Goal: Navigation & Orientation: Find specific page/section

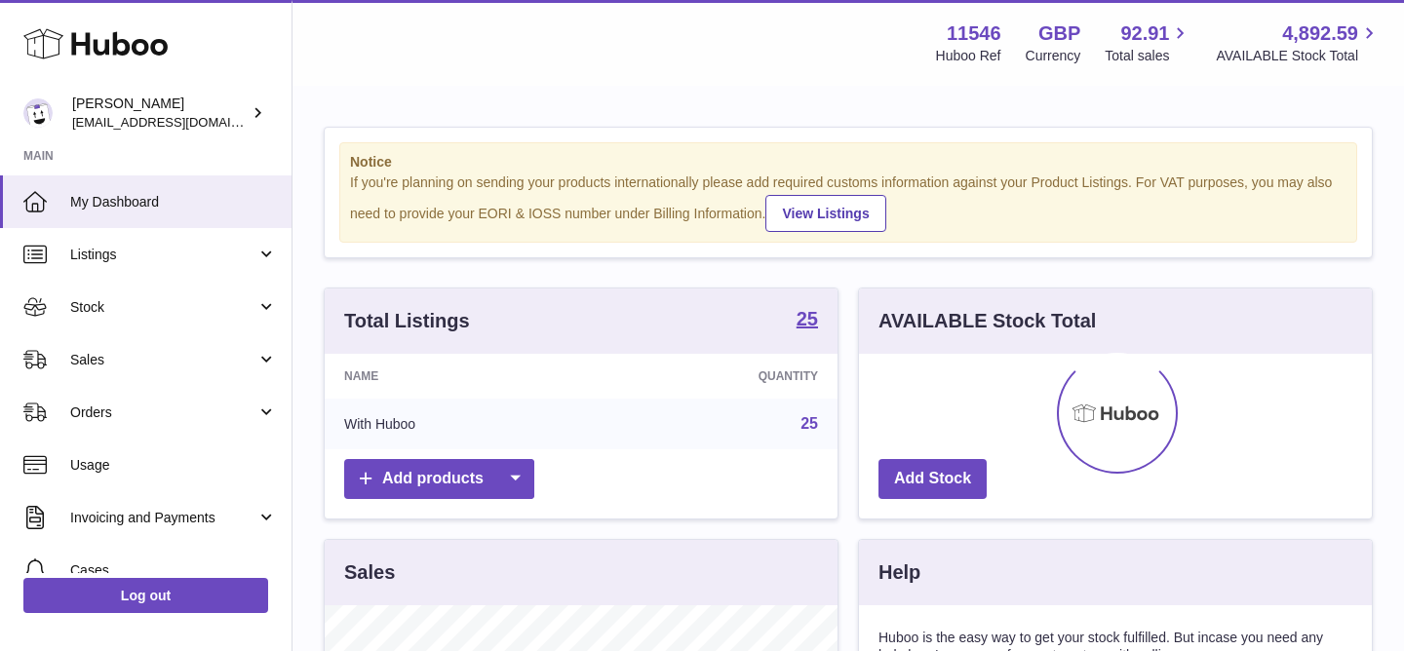
scroll to position [304, 513]
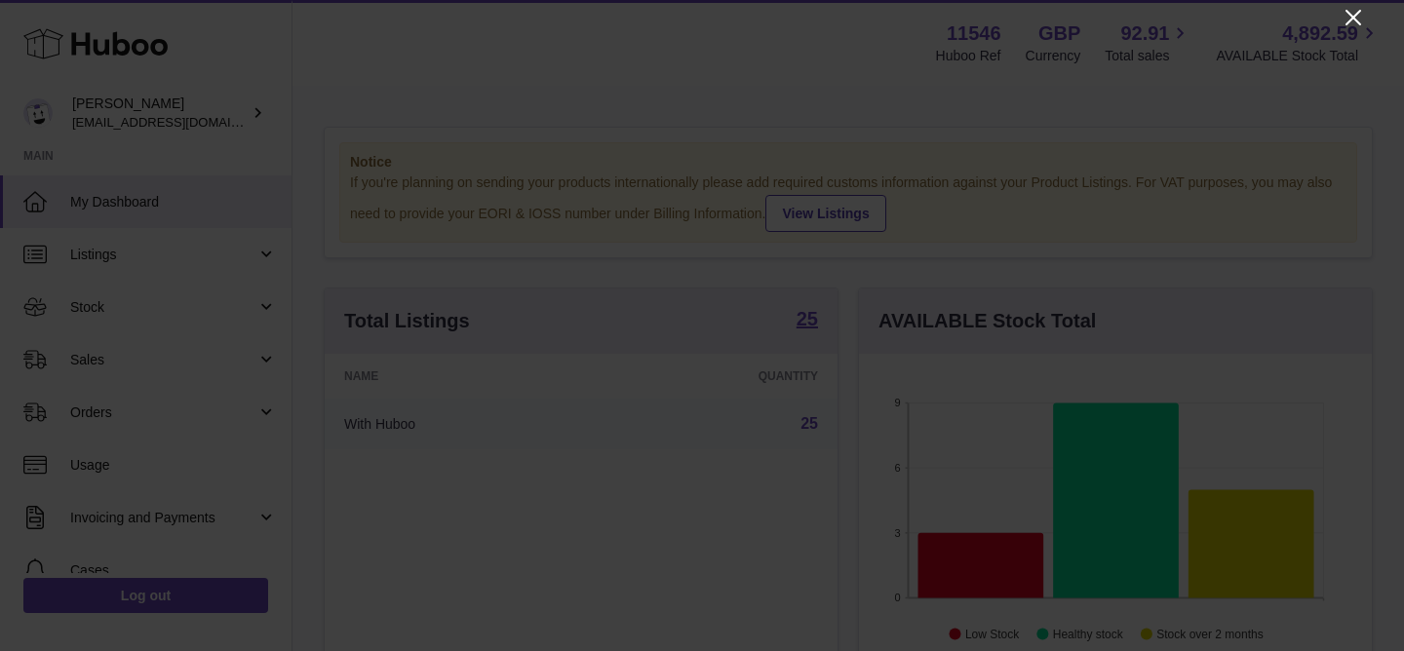
click at [1344, 13] on icon "Close" at bounding box center [1352, 17] width 23 height 23
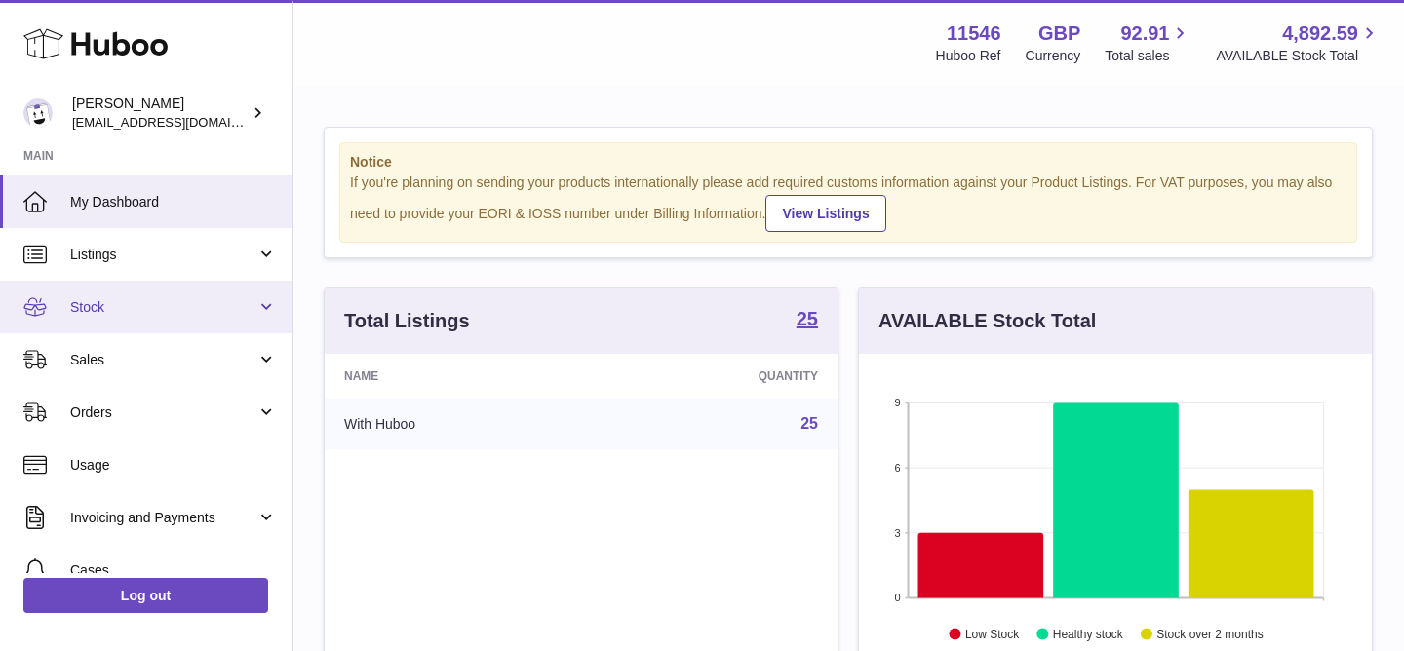
click at [124, 323] on link "Stock" at bounding box center [145, 307] width 291 height 53
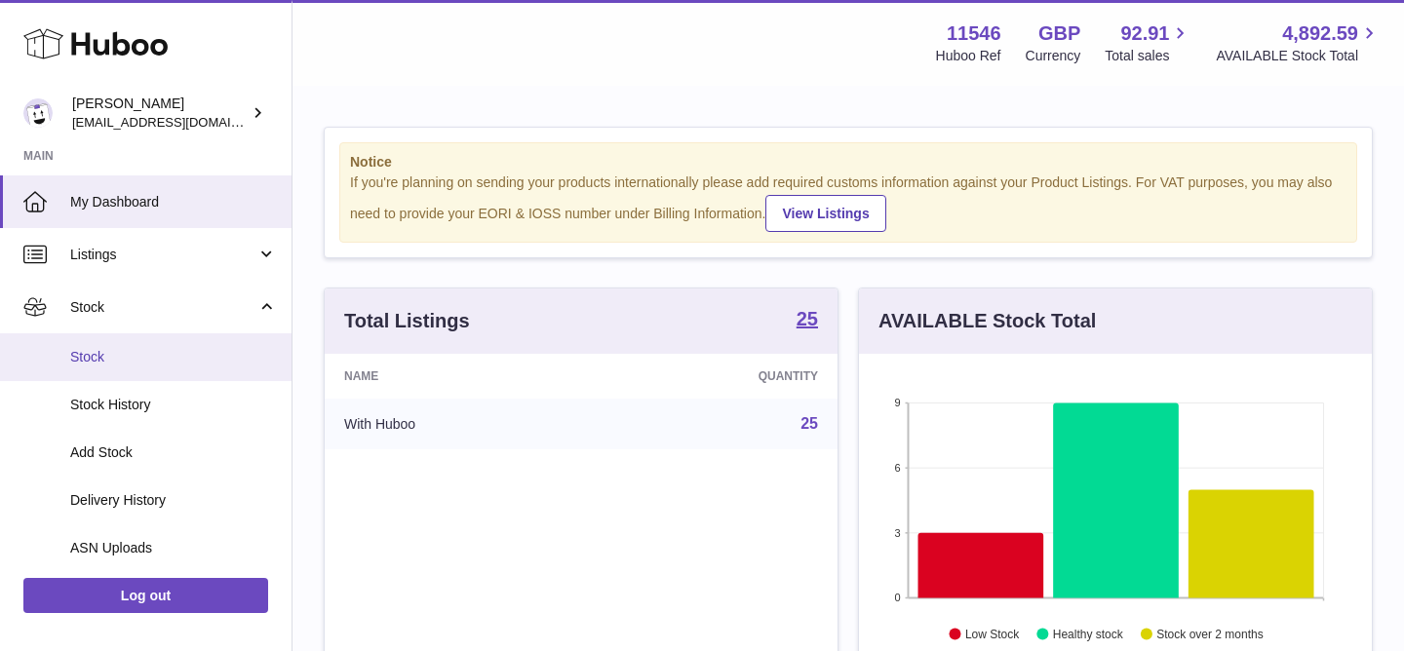
click at [121, 342] on link "Stock" at bounding box center [145, 357] width 291 height 48
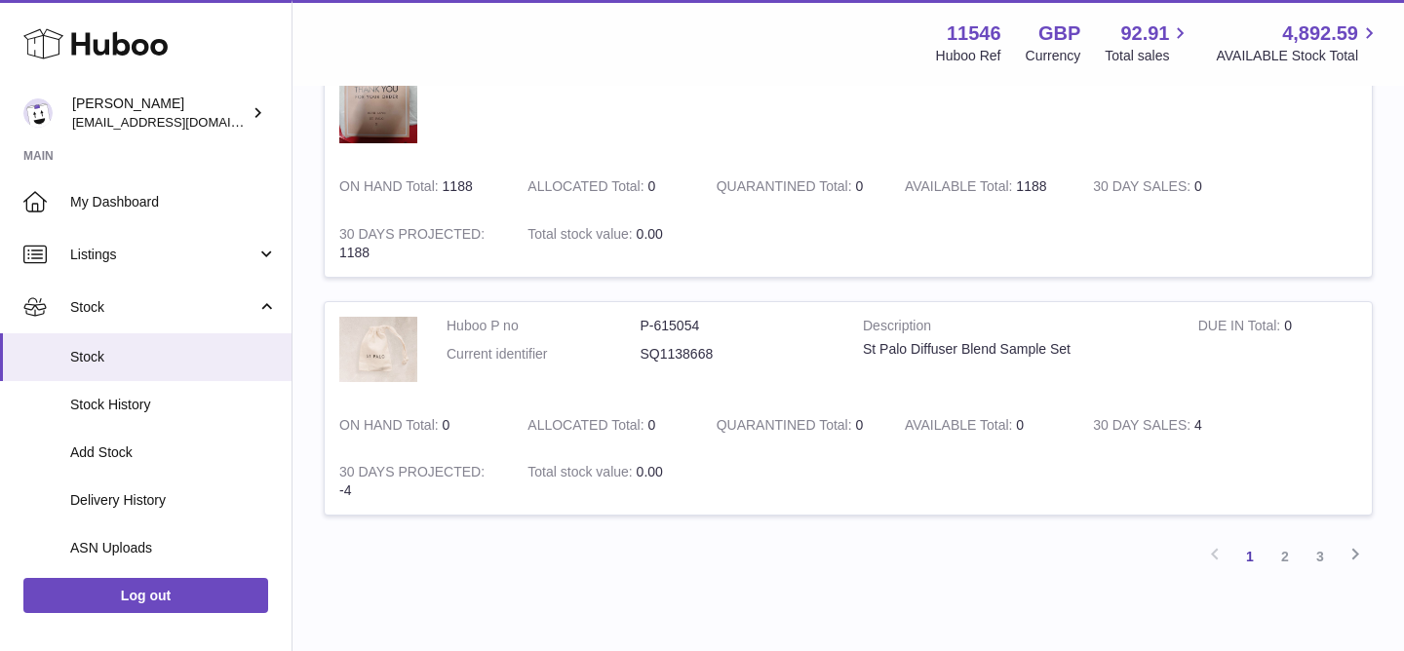
scroll to position [2376, 0]
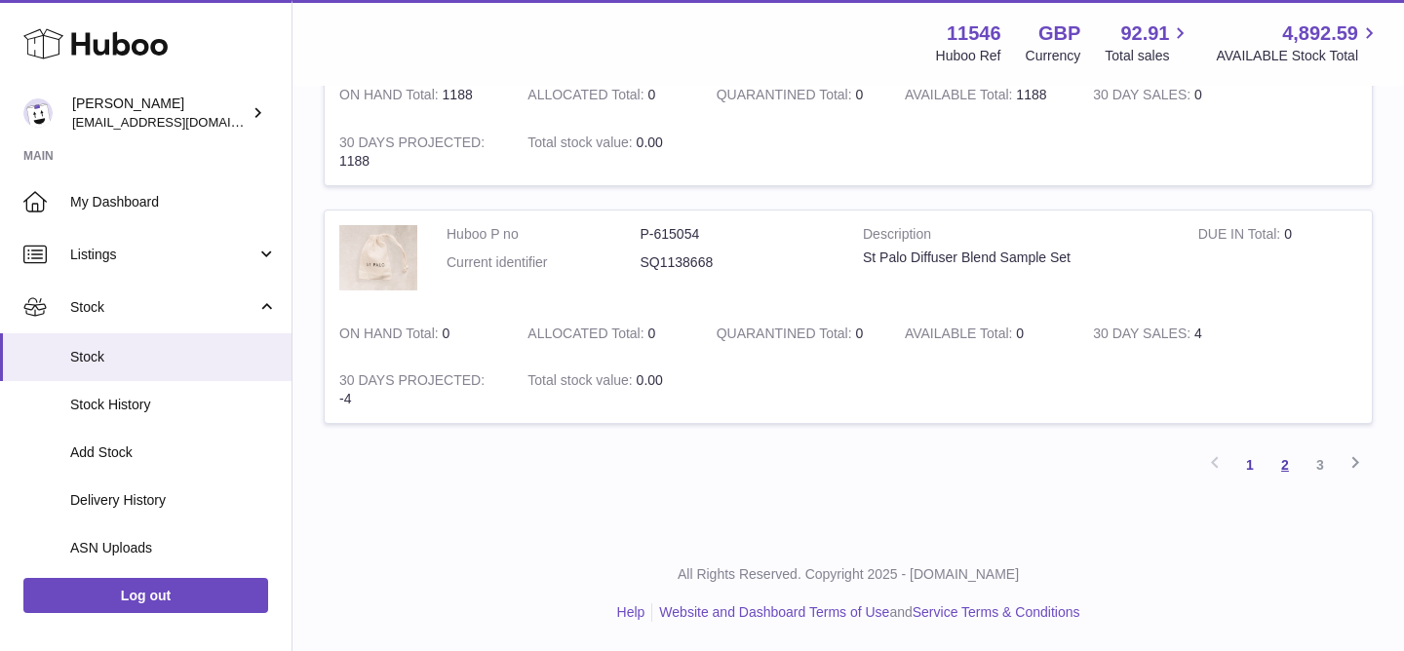
click at [1286, 460] on link "2" at bounding box center [1284, 464] width 35 height 35
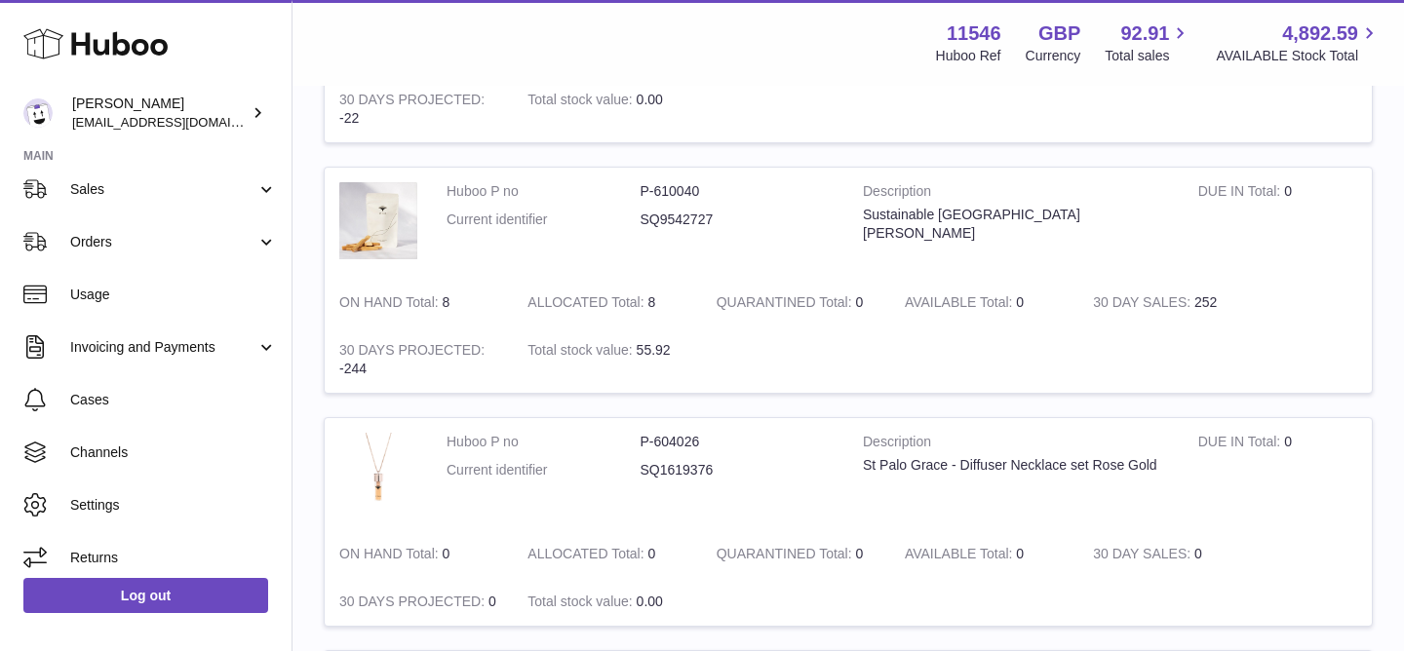
scroll to position [419, 0]
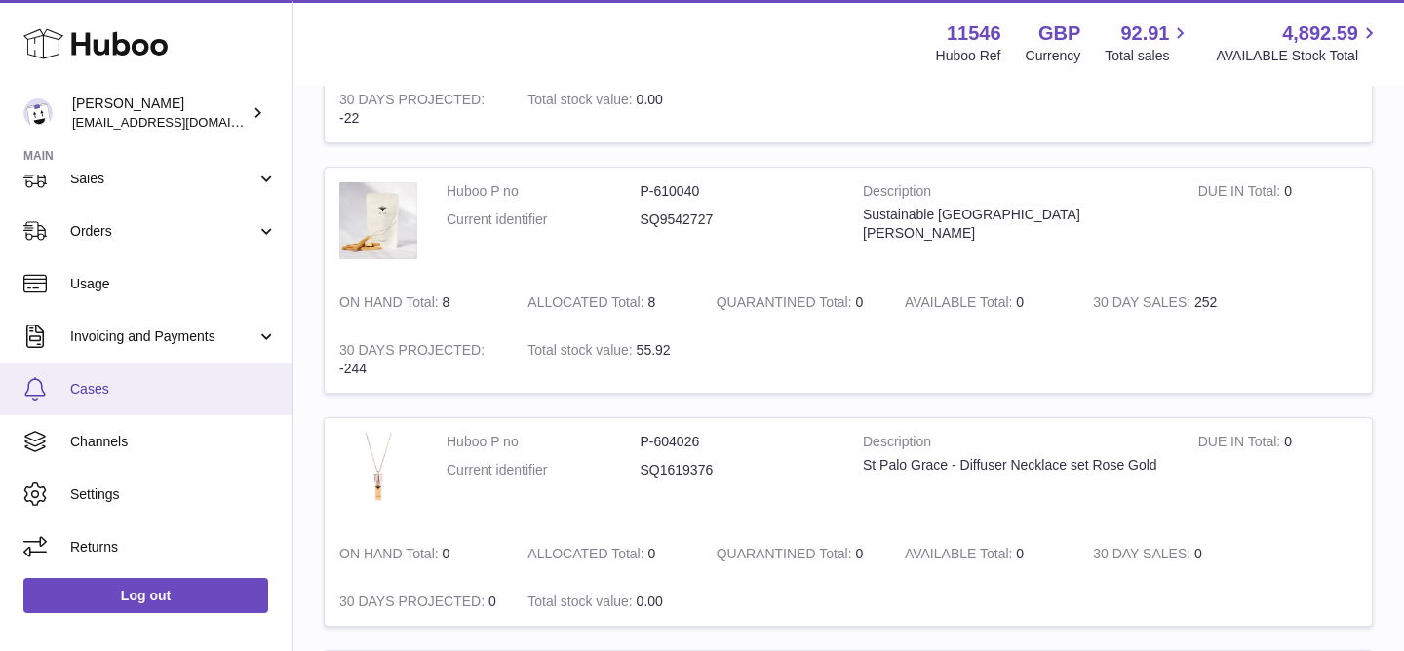
click at [98, 398] on link "Cases" at bounding box center [145, 389] width 291 height 53
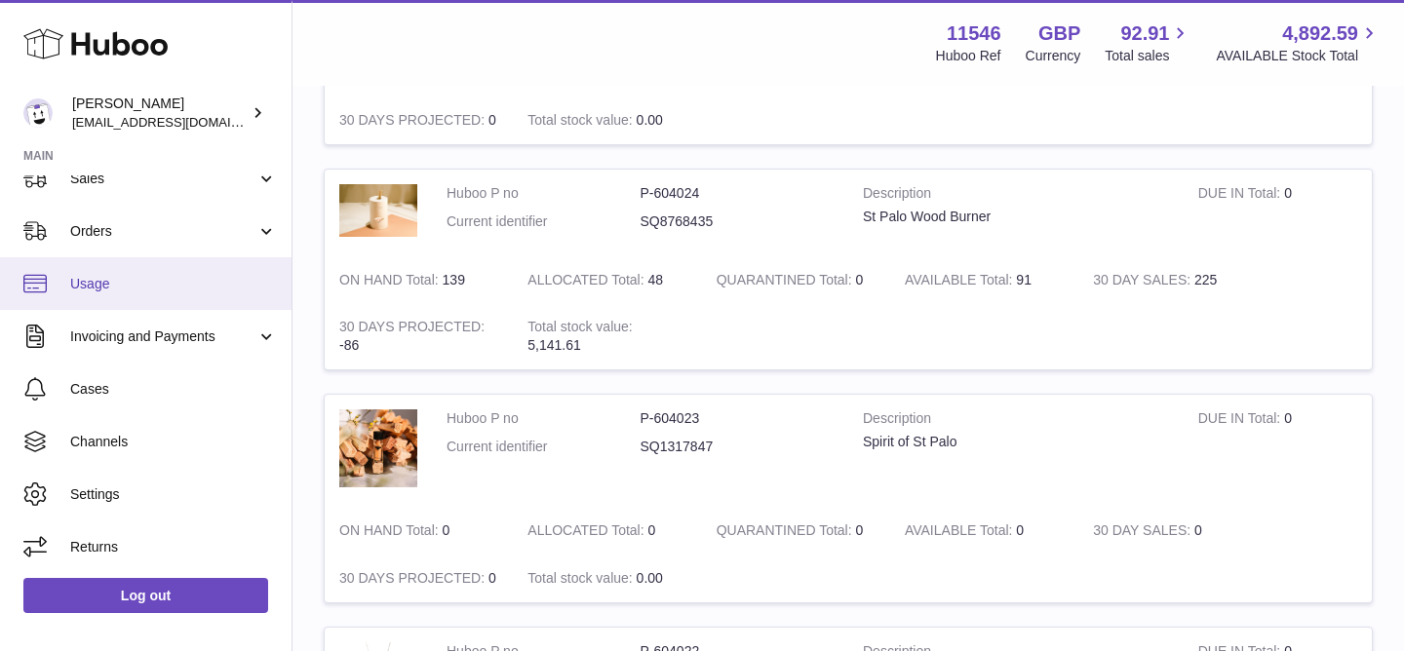
scroll to position [0, 0]
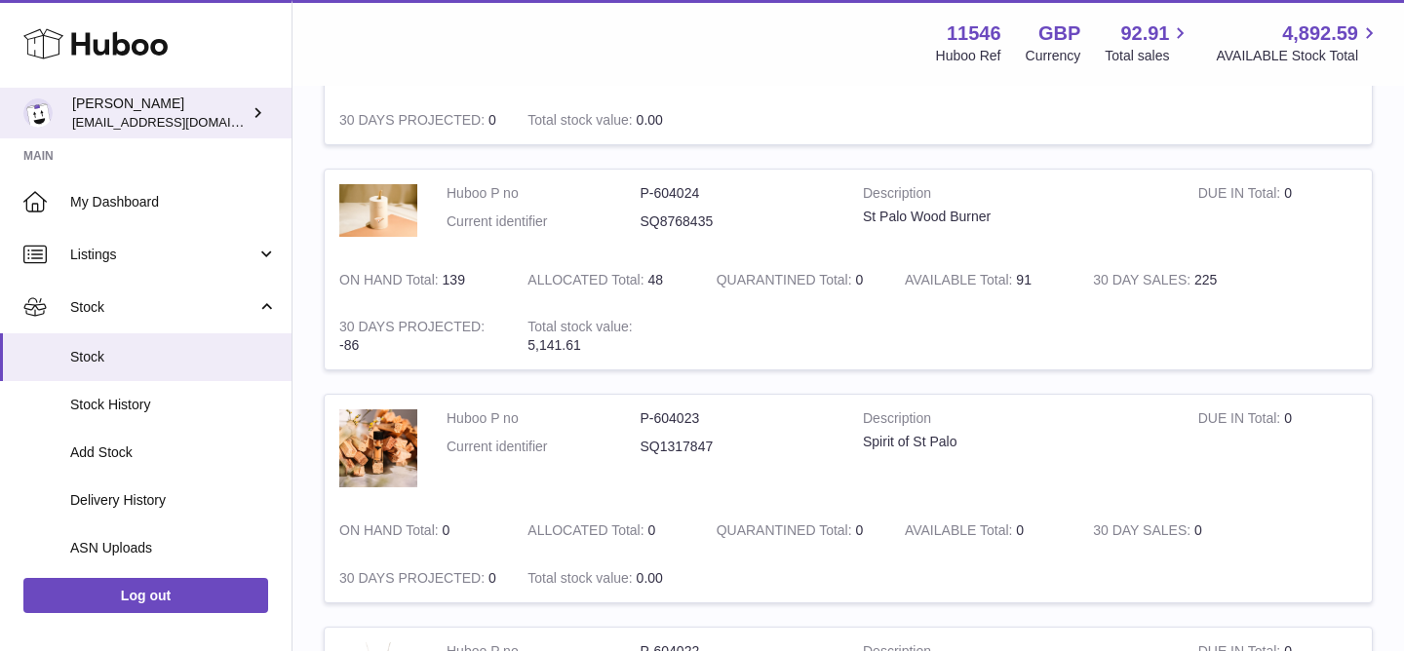
click at [155, 132] on link "Camila Sadler Info@stpalo.com" at bounding box center [145, 113] width 291 height 51
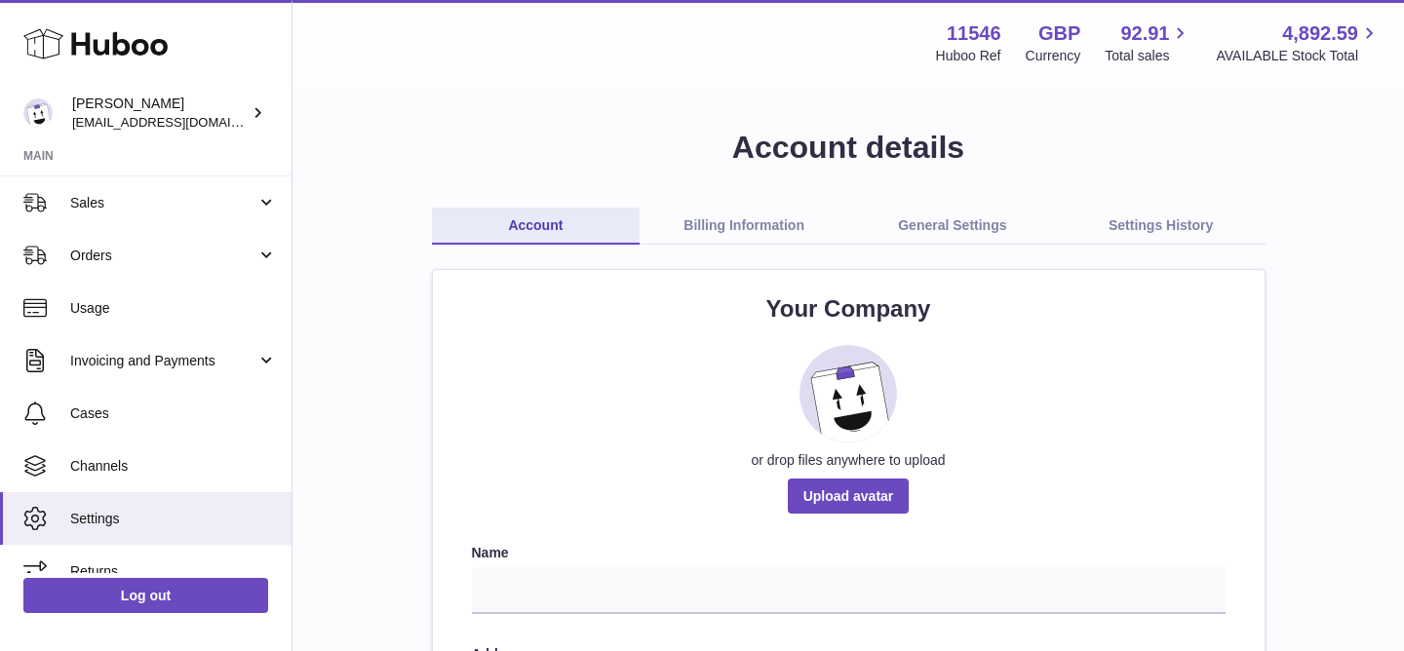
scroll to position [181, 0]
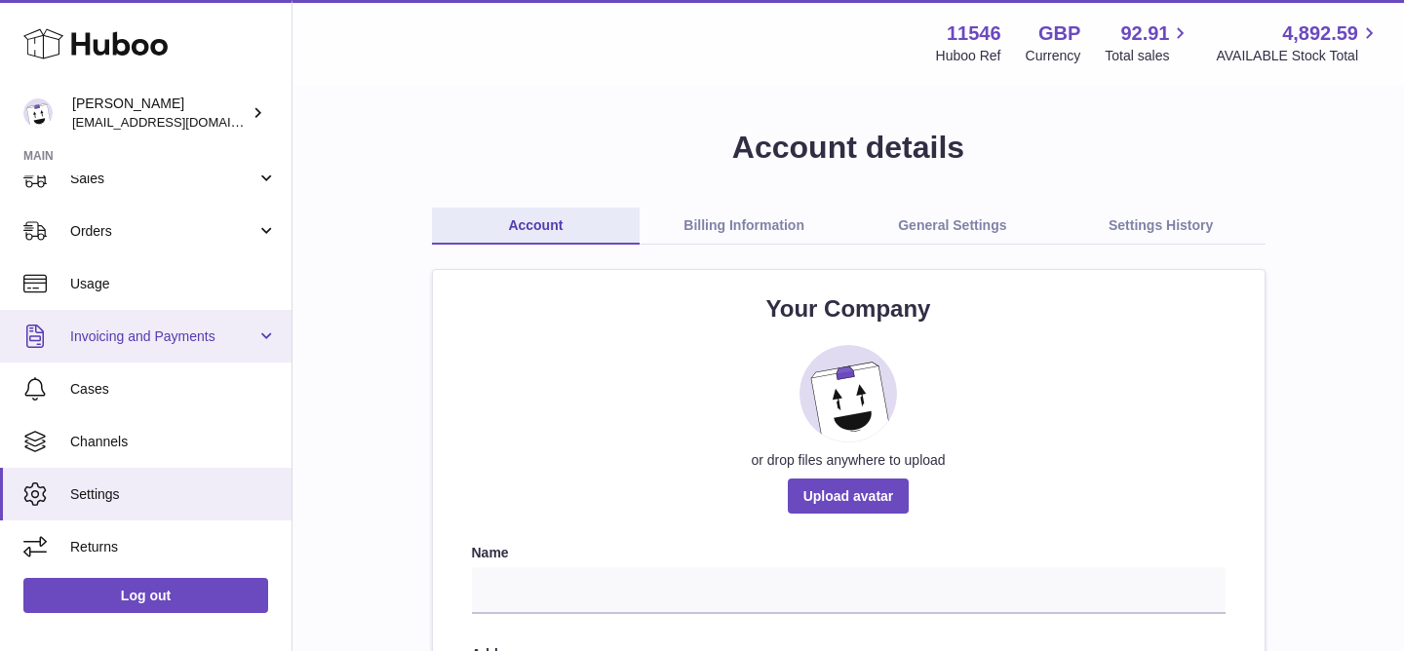
click at [209, 348] on link "Invoicing and Payments" at bounding box center [145, 336] width 291 height 53
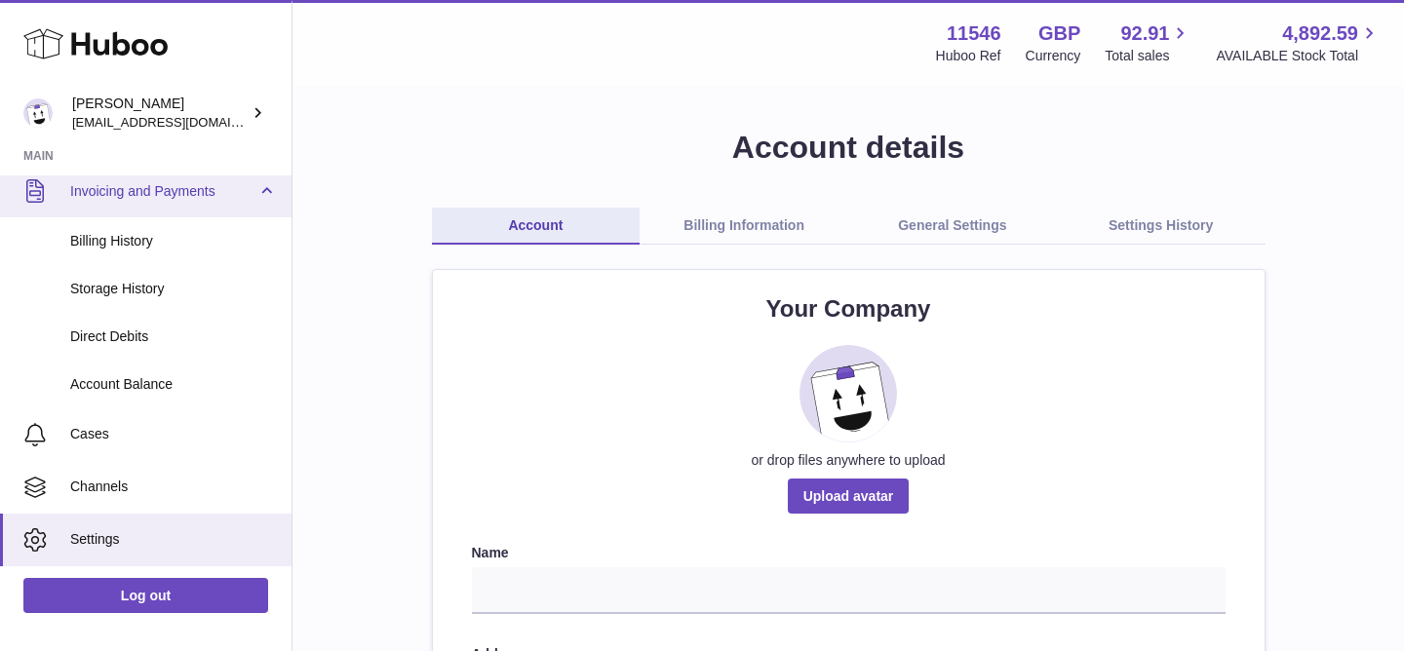
scroll to position [371, 0]
